Goal: Task Accomplishment & Management: Complete application form

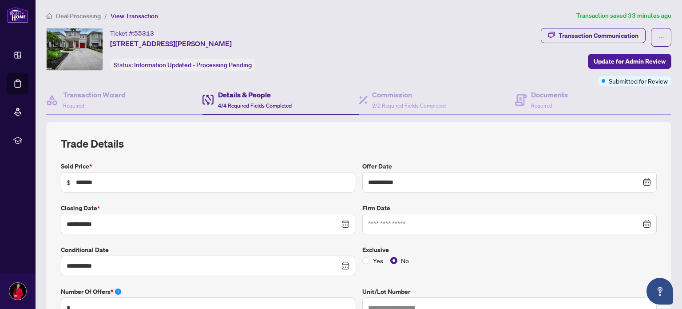
click at [246, 96] on h4 "Details & People" at bounding box center [255, 94] width 74 height 11
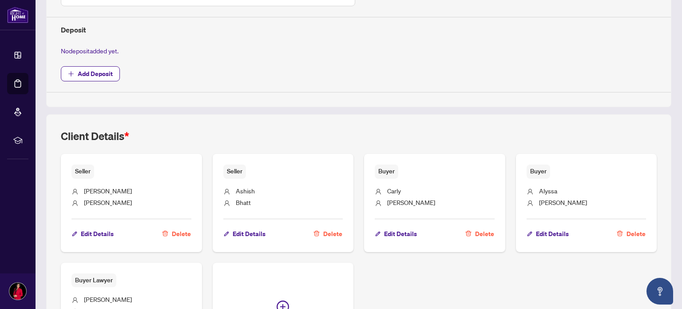
scroll to position [460, 0]
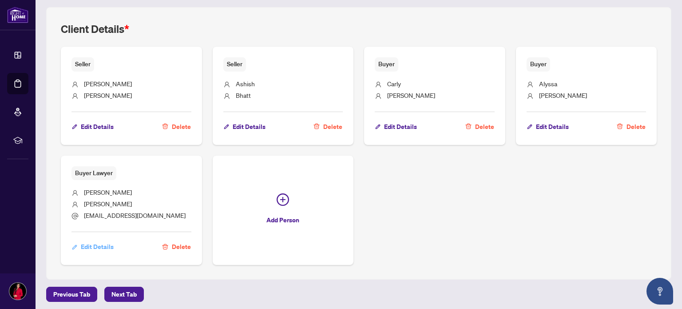
click at [92, 242] on span "Edit Details" at bounding box center [97, 246] width 33 height 14
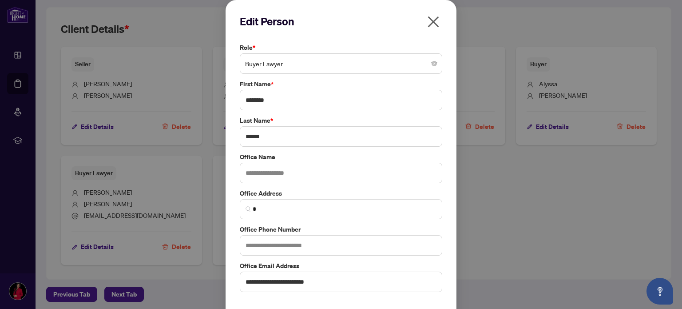
scroll to position [28, 0]
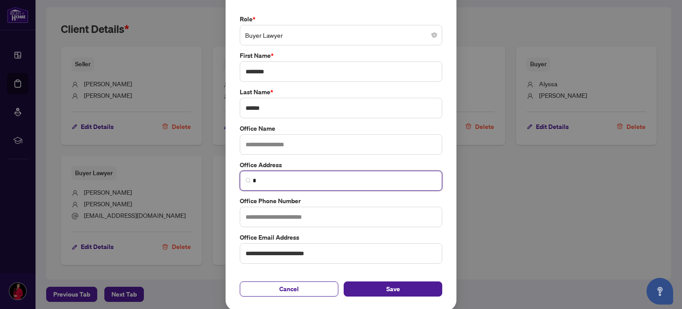
click at [291, 182] on input "*" at bounding box center [345, 180] width 184 height 9
paste input "**********"
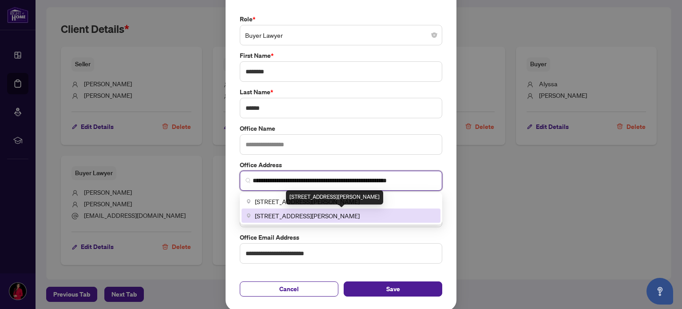
click at [343, 216] on span "[STREET_ADDRESS][PERSON_NAME]" at bounding box center [307, 216] width 105 height 10
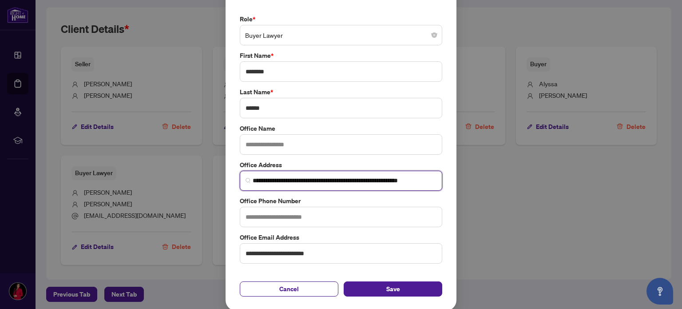
scroll to position [0, 1]
type input "**********"
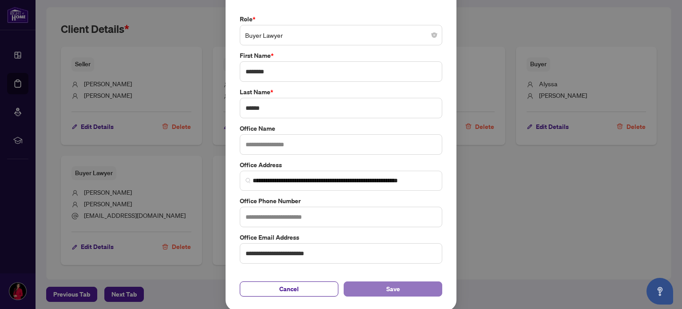
scroll to position [0, 0]
click at [368, 290] on button "Save" at bounding box center [393, 288] width 99 height 15
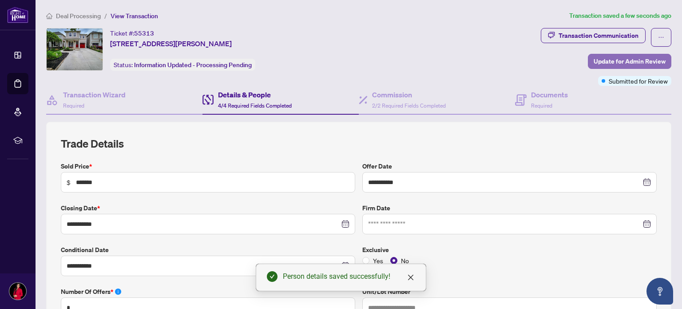
click at [595, 62] on span "Update for Admin Review" at bounding box center [630, 61] width 72 height 14
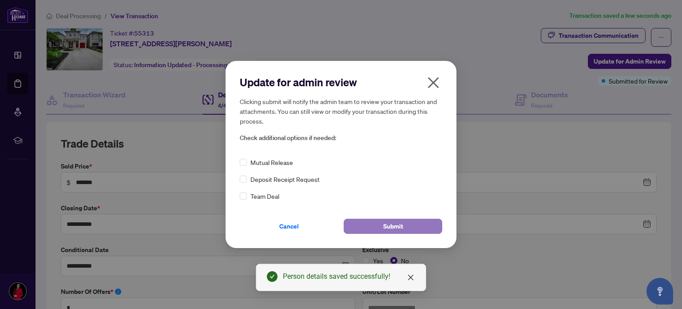
click at [375, 225] on button "Submit" at bounding box center [393, 226] width 99 height 15
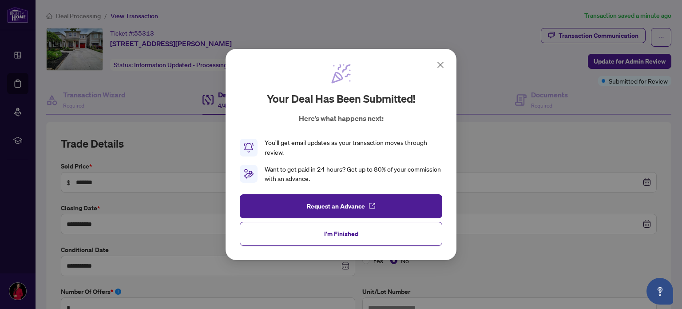
click at [441, 64] on icon at bounding box center [440, 65] width 11 height 11
